Goal: Information Seeking & Learning: Find specific fact

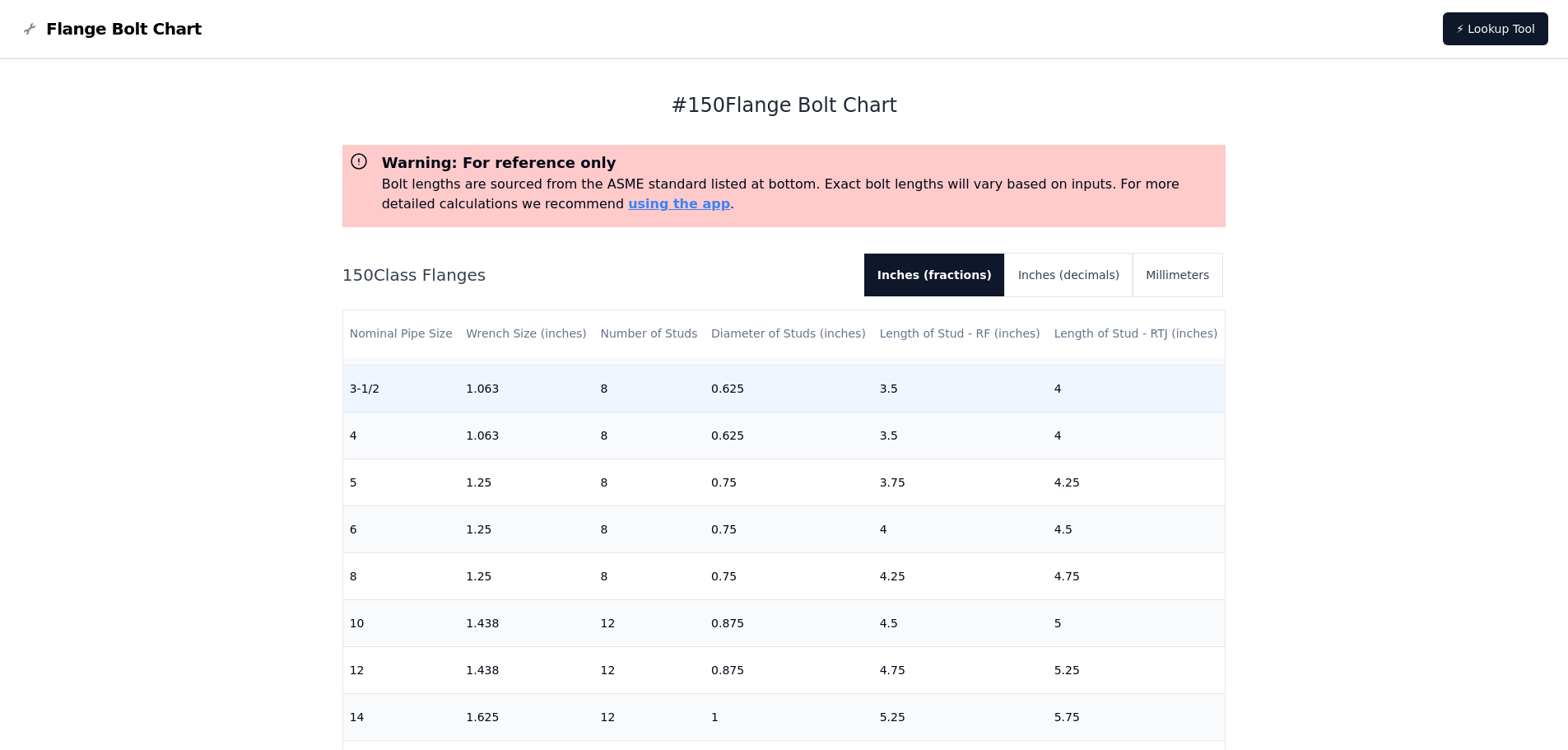
scroll to position [412, 0]
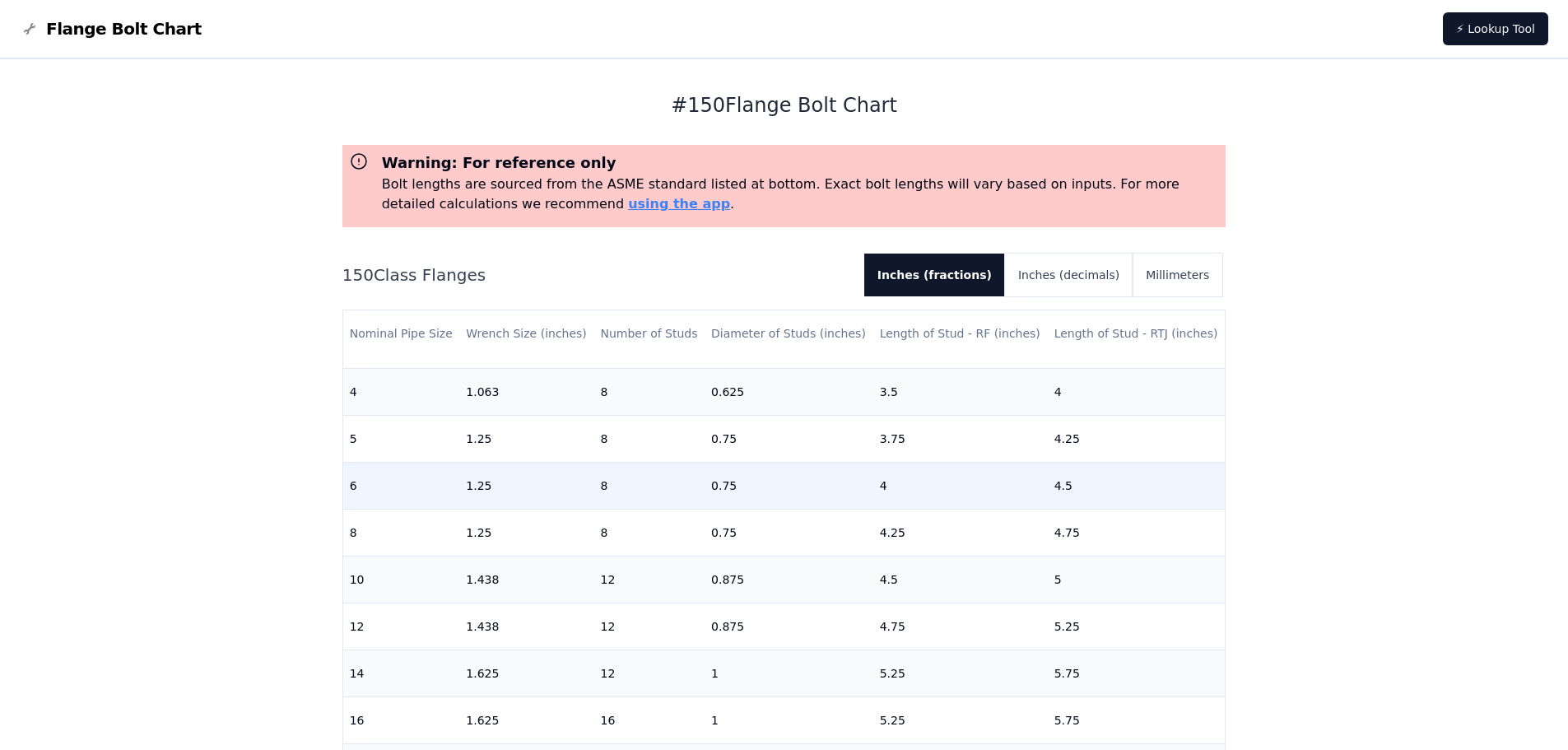
click at [409, 490] on td "6" at bounding box center [401, 485] width 116 height 47
click at [727, 486] on td "0.75" at bounding box center [789, 485] width 169 height 47
drag, startPoint x: 734, startPoint y: 486, endPoint x: 688, endPoint y: 491, distance: 46.3
click at [689, 491] on tr "6 1.25 8 0.75 4 4.5" at bounding box center [784, 485] width 882 height 47
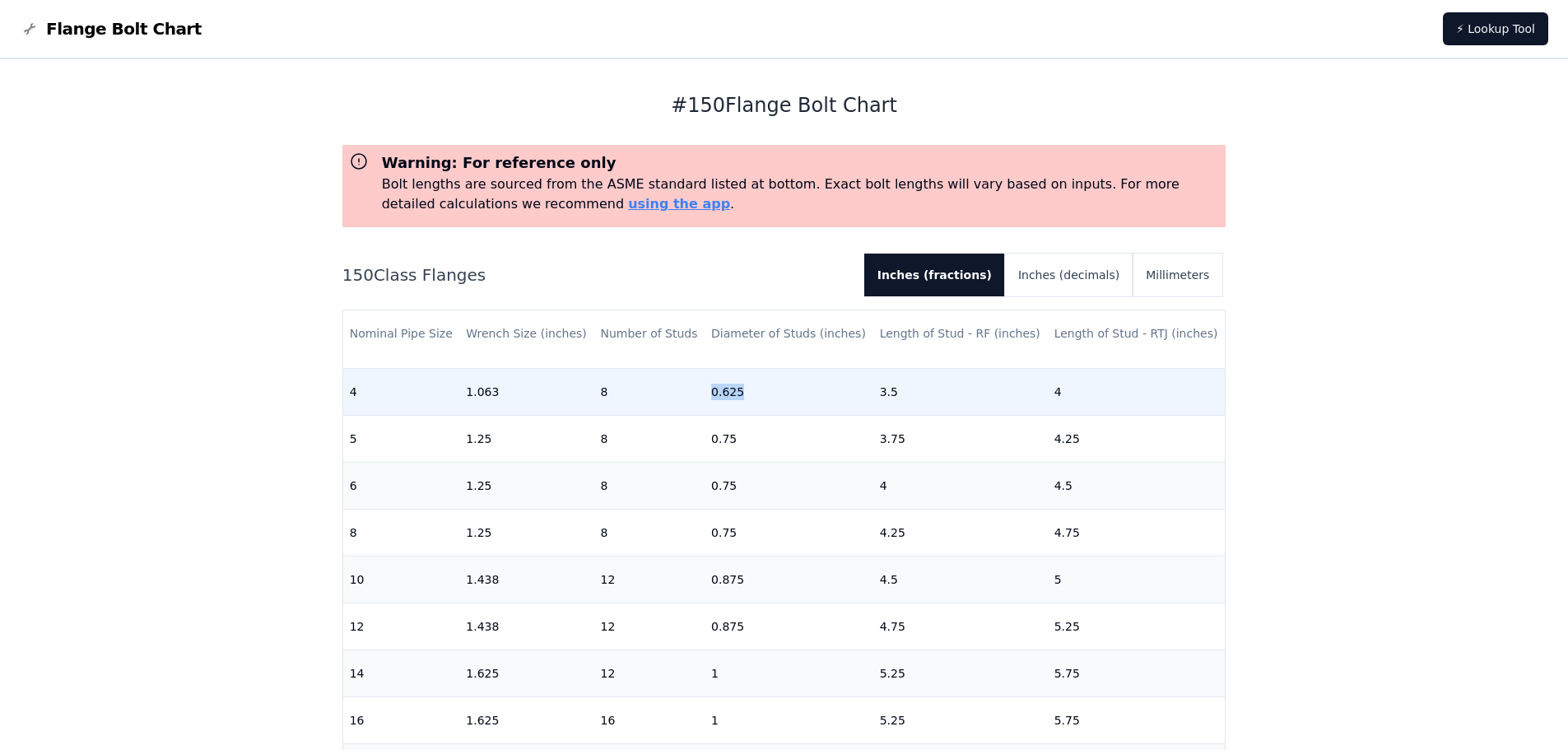
drag, startPoint x: 749, startPoint y: 397, endPoint x: 687, endPoint y: 396, distance: 62.0
click at [689, 396] on tr "4 1.063 8 0.625 3.5 4" at bounding box center [784, 391] width 882 height 47
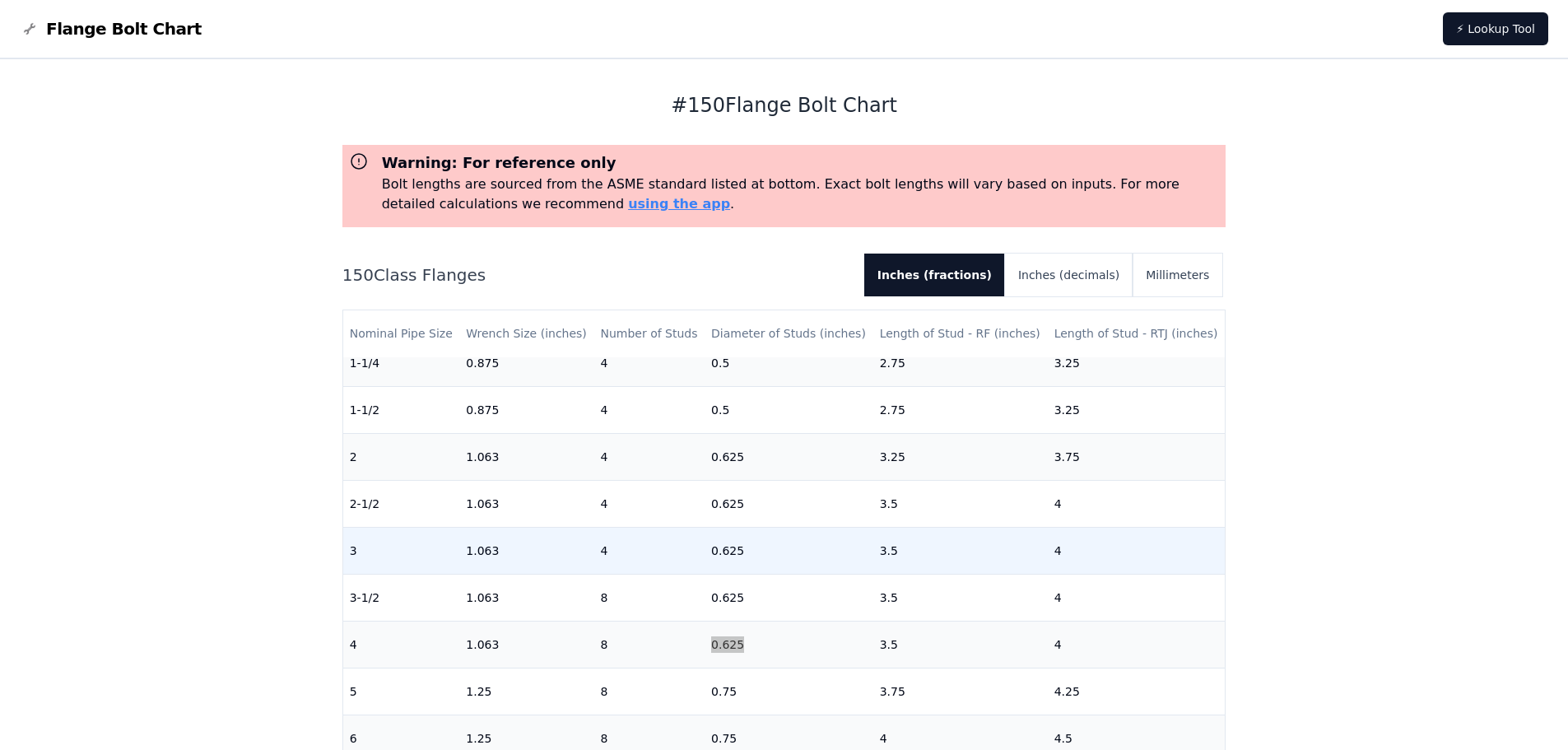
scroll to position [165, 0]
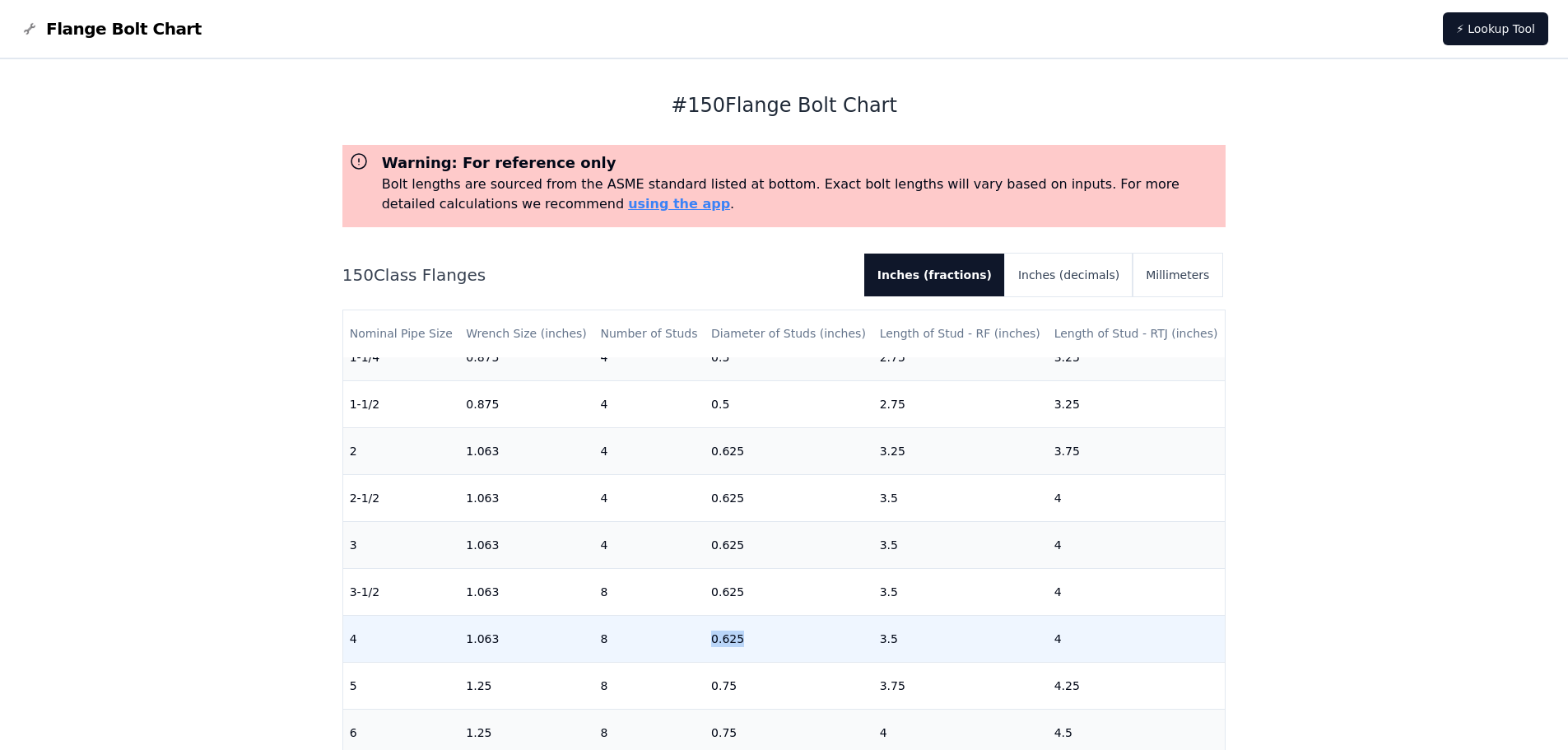
click at [736, 638] on td "0.625" at bounding box center [789, 638] width 169 height 47
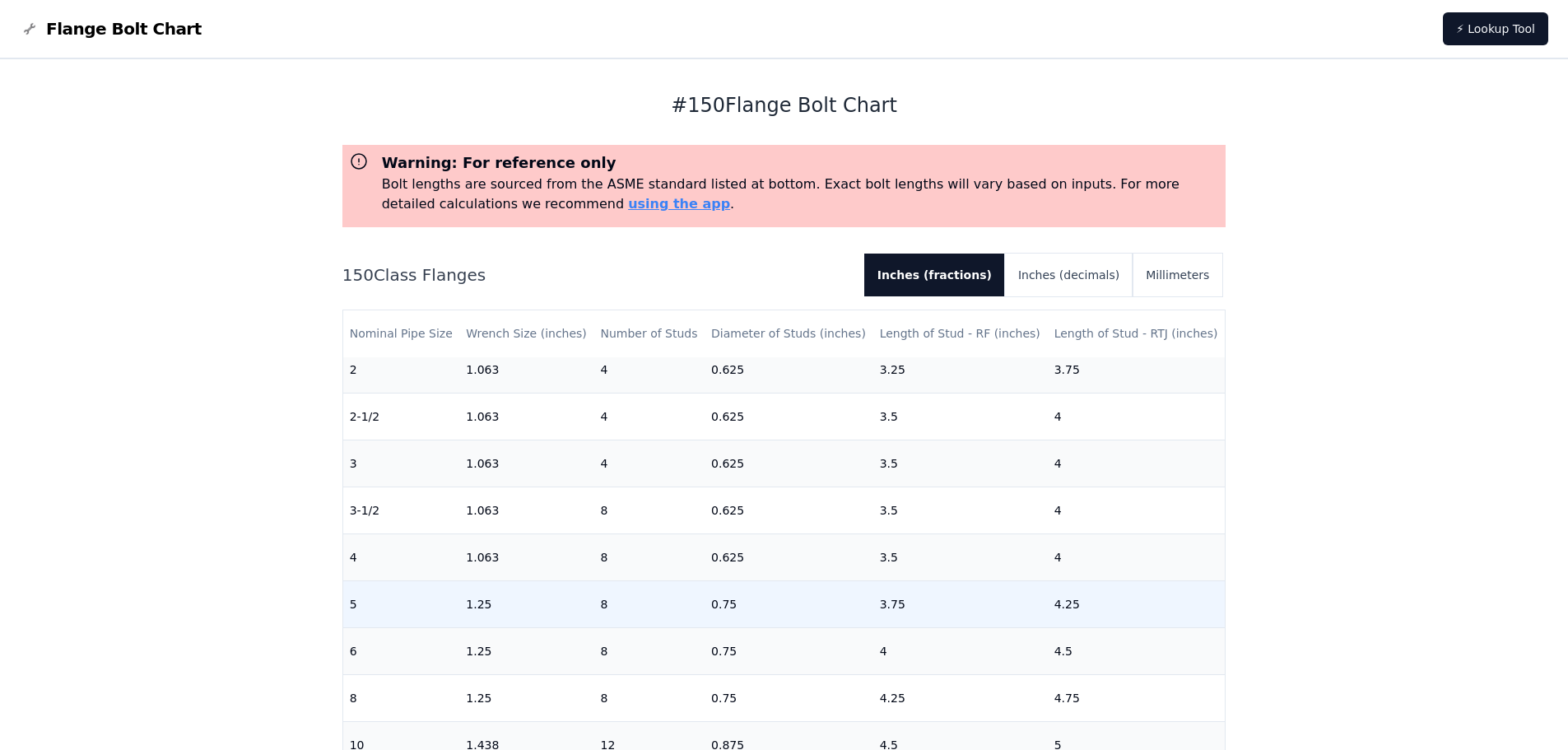
scroll to position [247, 0]
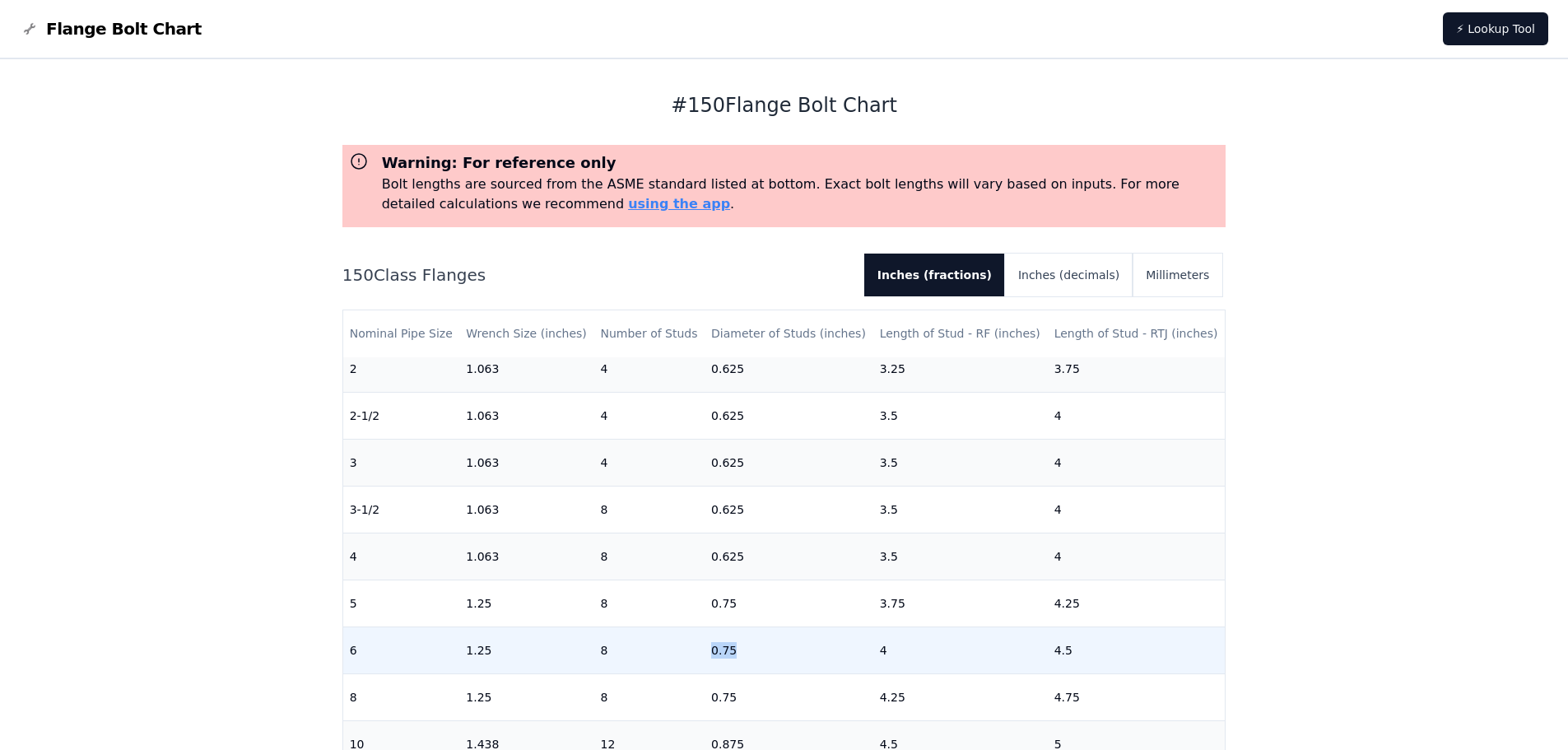
drag, startPoint x: 730, startPoint y: 652, endPoint x: 690, endPoint y: 651, distance: 40.0
click at [690, 651] on tr "6 1.25 8 0.75 4 4.5" at bounding box center [784, 650] width 882 height 47
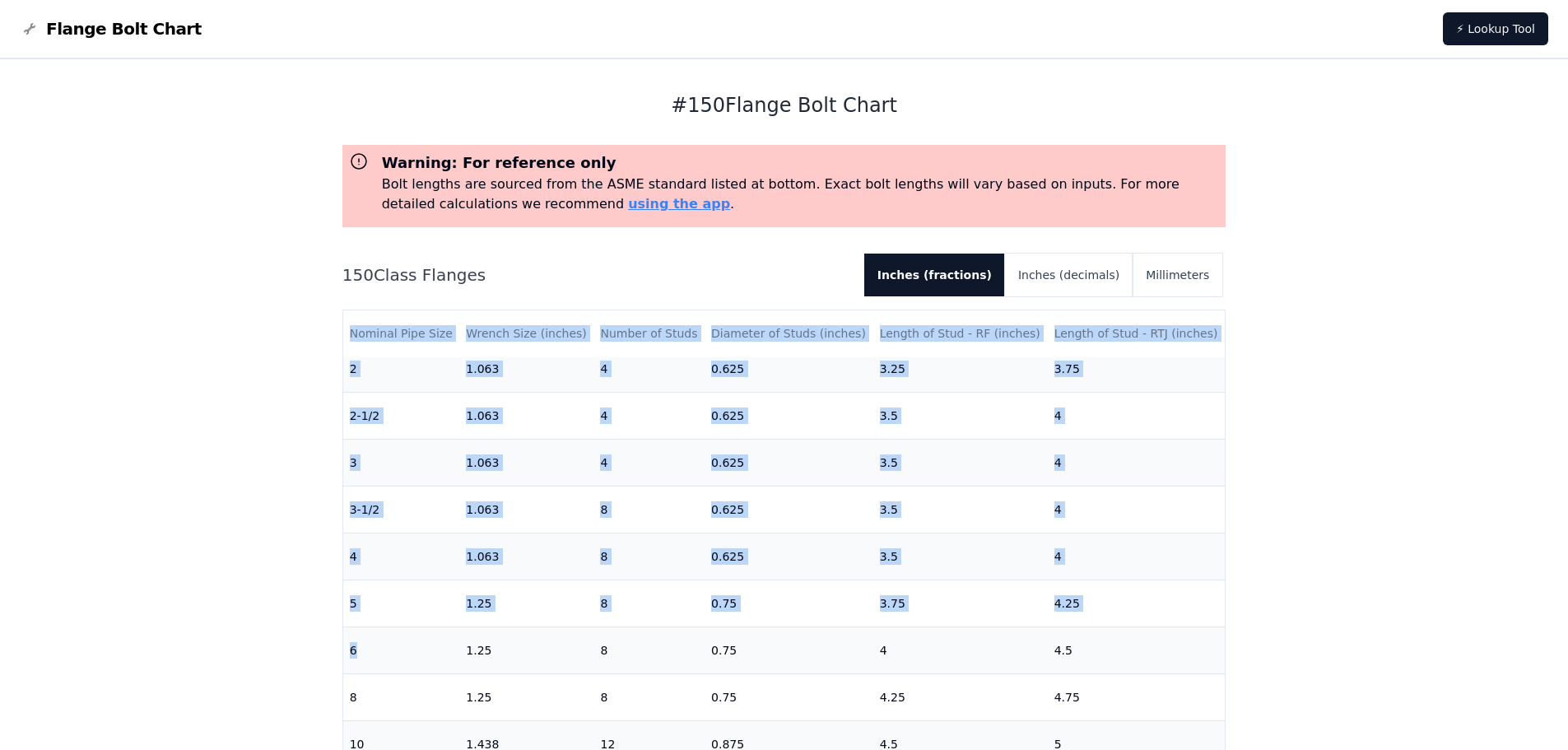
drag, startPoint x: 357, startPoint y: 653, endPoint x: 328, endPoint y: 659, distance: 29.6
click at [329, 659] on div "# 150 Flange Bolt Chart Warning: For reference only Bolt lengths are sourced fr…" at bounding box center [784, 660] width 921 height 1202
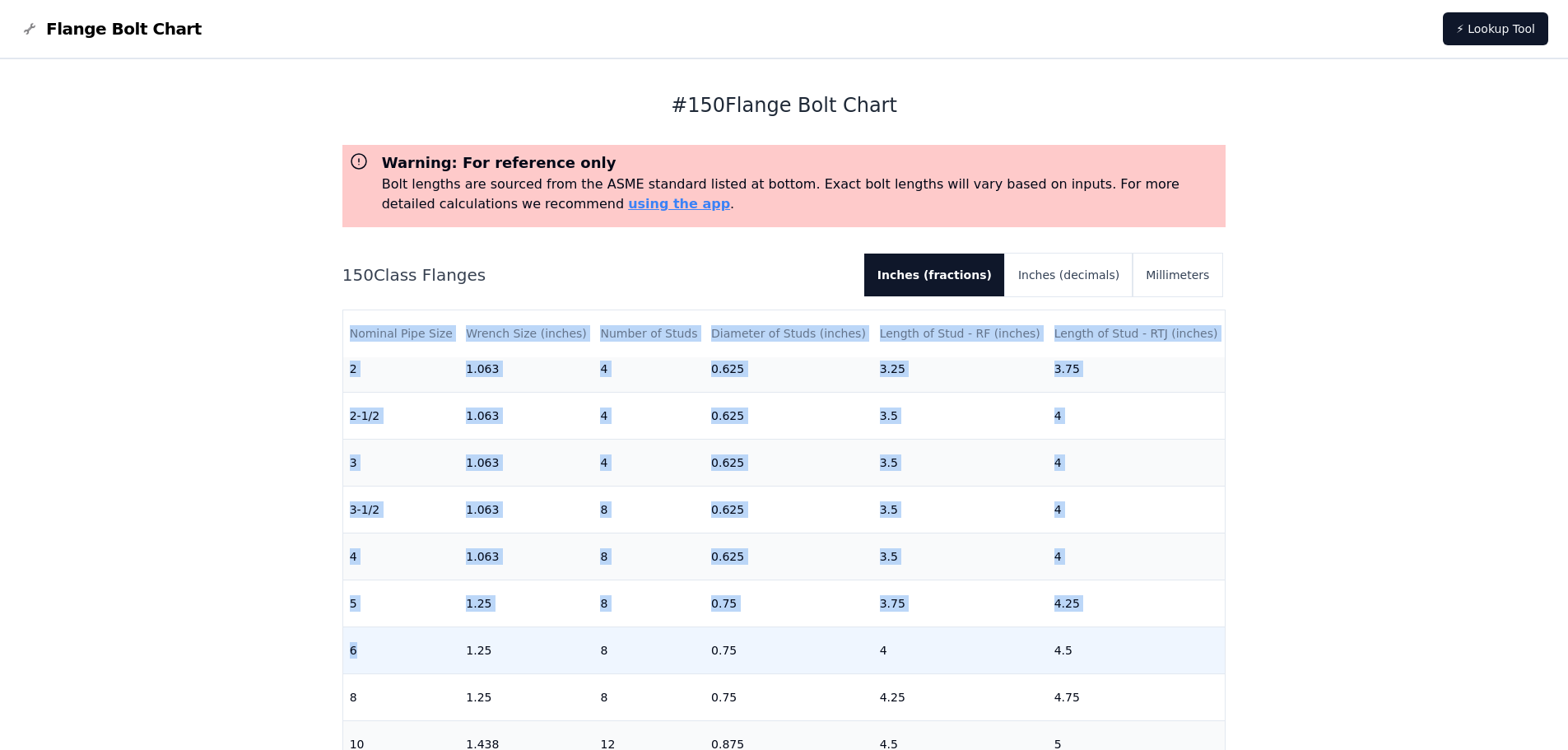
click at [405, 662] on td "6" at bounding box center [401, 650] width 116 height 47
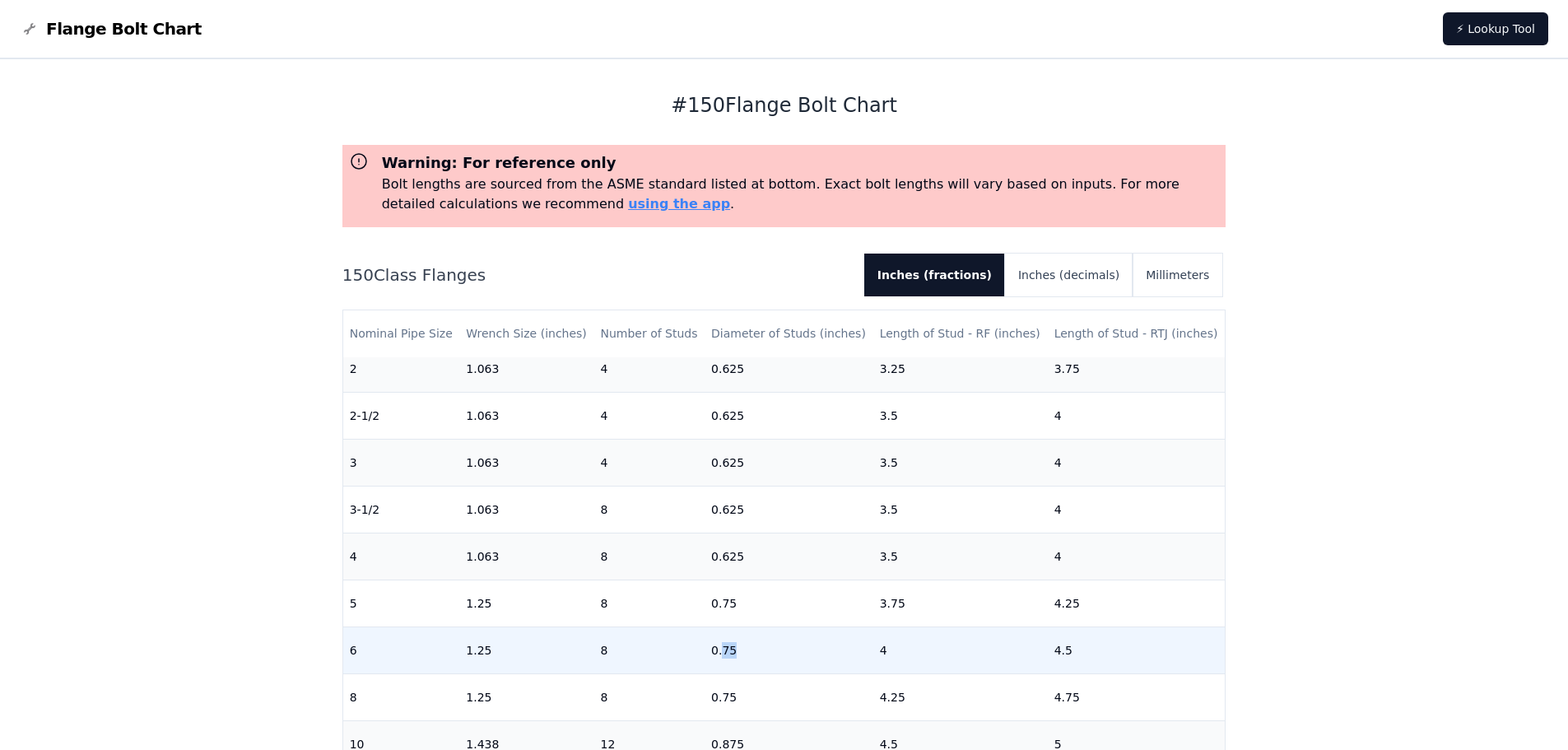
drag, startPoint x: 731, startPoint y: 653, endPoint x: 716, endPoint y: 653, distance: 15.0
click at [716, 653] on td "0.75" at bounding box center [789, 650] width 169 height 47
click at [746, 637] on td "0.75" at bounding box center [789, 650] width 169 height 47
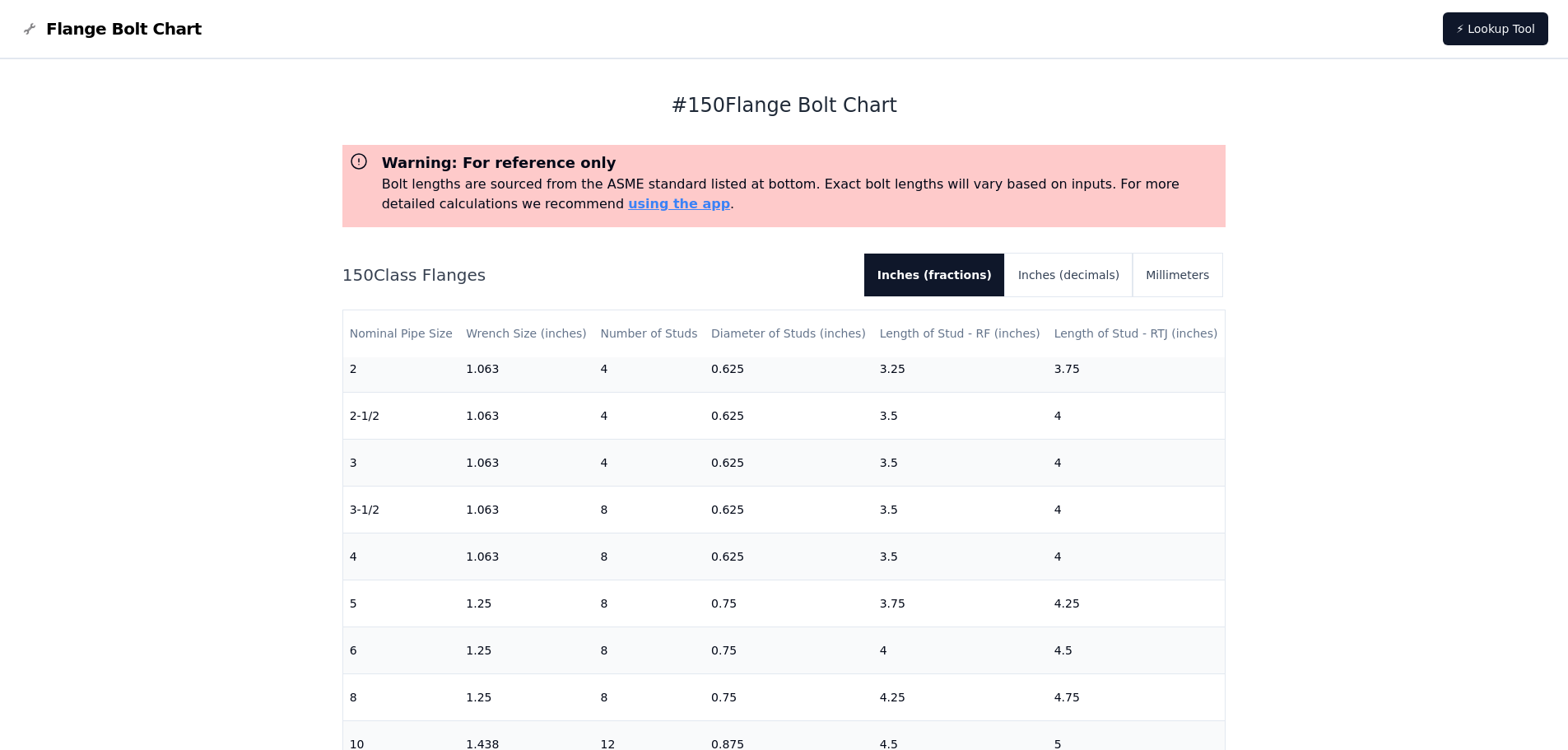
click at [1429, 317] on div "# 150 Flange Bolt Chart Warning: For reference only Bolt lengths are sourced fr…" at bounding box center [784, 660] width 1568 height 1202
click at [1350, 450] on div "# 150 Flange Bolt Chart Warning: For reference only Bolt lengths are sourced fr…" at bounding box center [784, 660] width 1568 height 1202
